Goal: Task Accomplishment & Management: Manage account settings

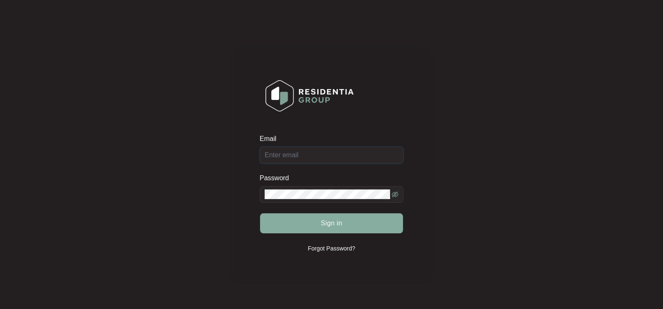
type input "[EMAIL_ADDRESS][DOMAIN_NAME]"
click at [306, 219] on button "Sign in" at bounding box center [331, 223] width 143 height 20
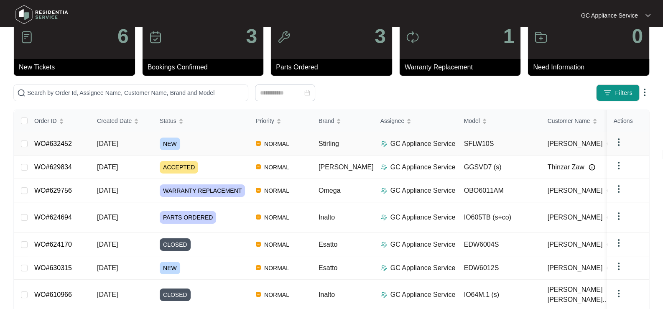
scroll to position [41, 0]
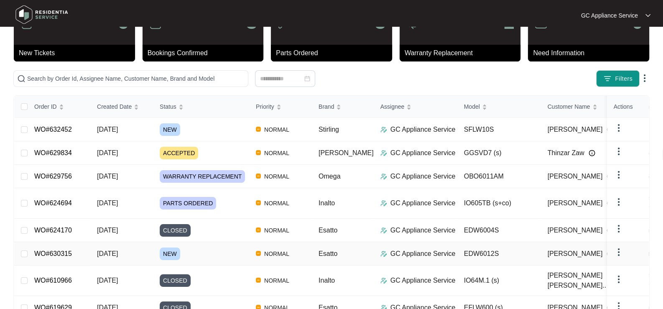
click at [107, 250] on span "[DATE]" at bounding box center [107, 253] width 21 height 7
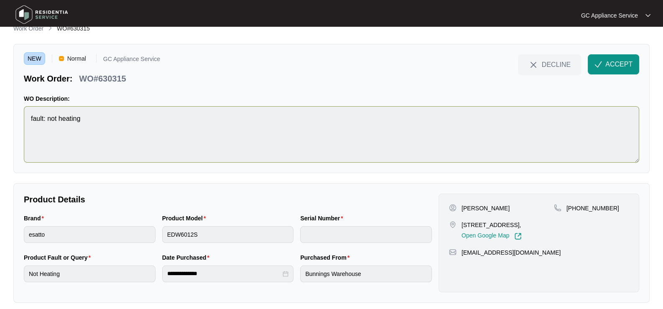
scroll to position [19, 0]
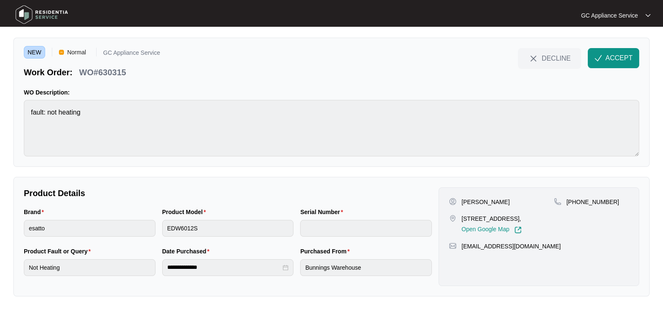
click at [44, 12] on img at bounding box center [42, 14] width 59 height 25
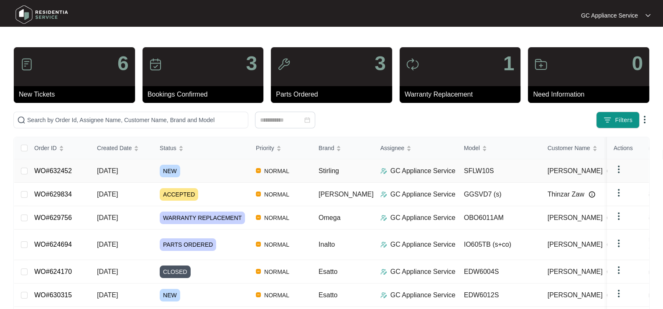
click at [118, 170] on span "[DATE]" at bounding box center [107, 170] width 21 height 7
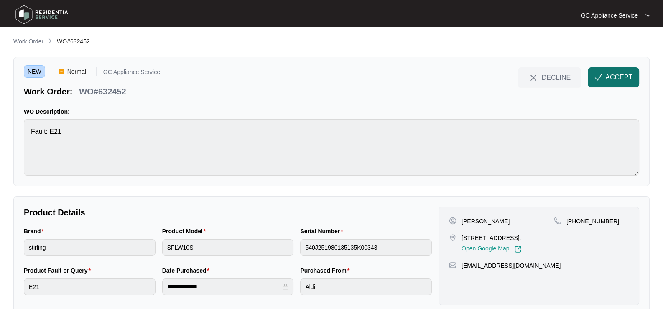
click at [613, 76] on span "ACCEPT" at bounding box center [618, 77] width 27 height 10
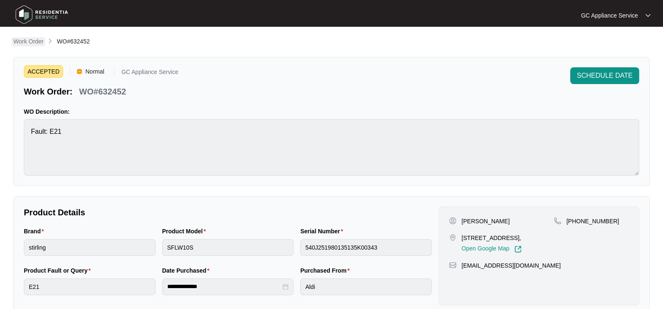
click at [22, 43] on p "Work Order" at bounding box center [28, 41] width 30 height 8
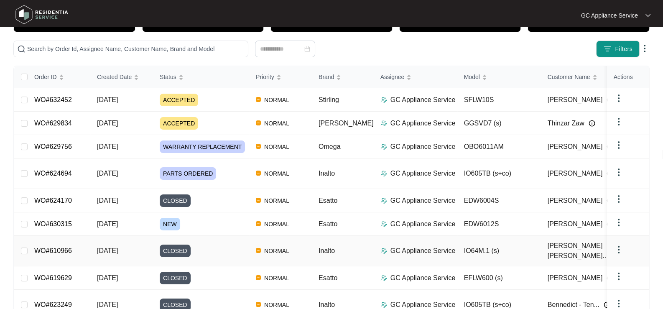
scroll to position [83, 0]
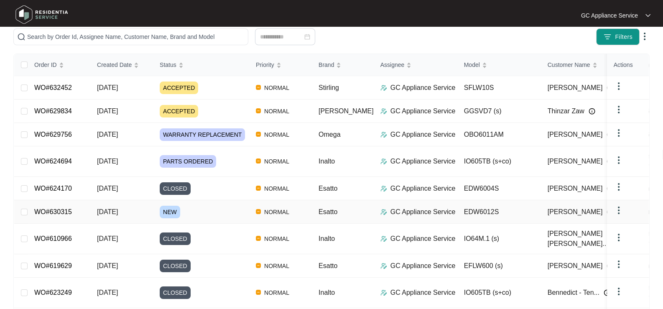
click at [117, 208] on span "[DATE]" at bounding box center [107, 211] width 21 height 7
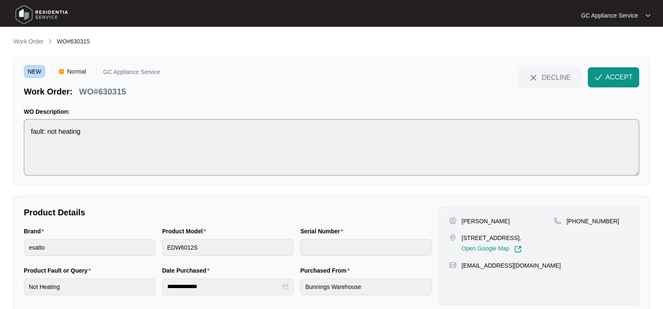
scroll to position [19, 0]
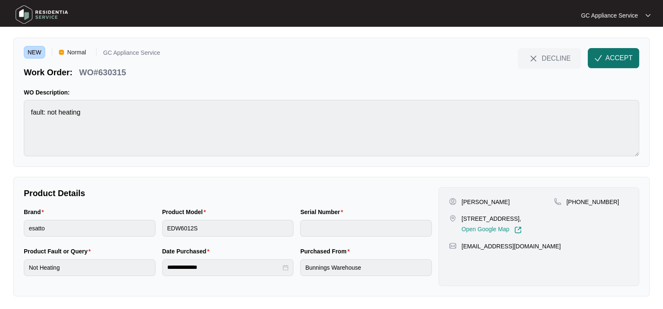
click at [612, 60] on span "ACCEPT" at bounding box center [618, 58] width 27 height 10
